Goal: Task Accomplishment & Management: Use online tool/utility

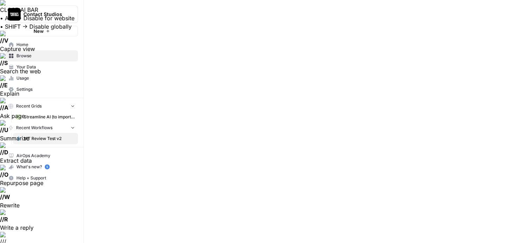
click at [34, 44] on span "Home" at bounding box center [45, 45] width 58 height 6
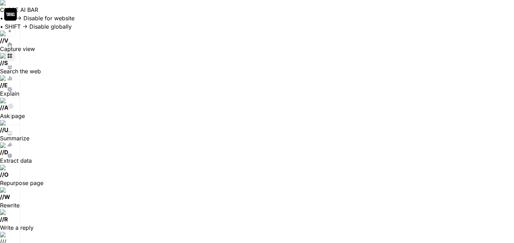
scroll to position [427, 432]
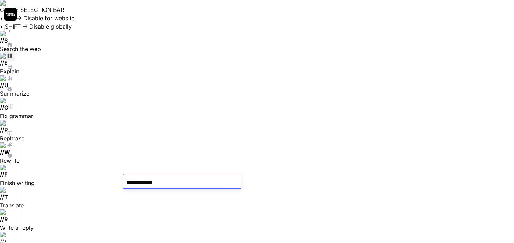
type input "**********"
